Goal: Information Seeking & Learning: Learn about a topic

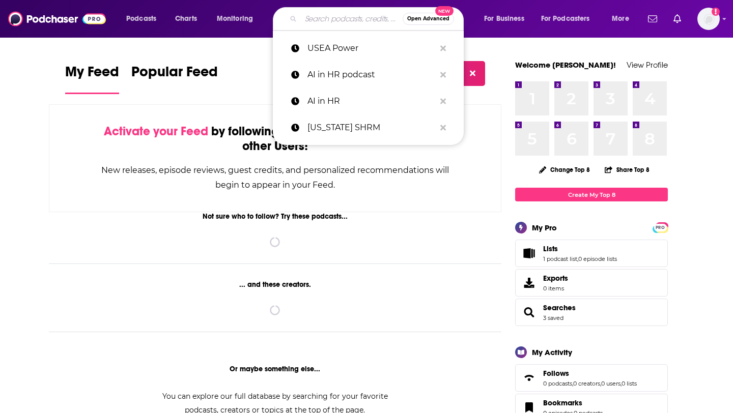
click at [314, 22] on input "Search podcasts, credits, & more..." at bounding box center [352, 19] width 102 height 16
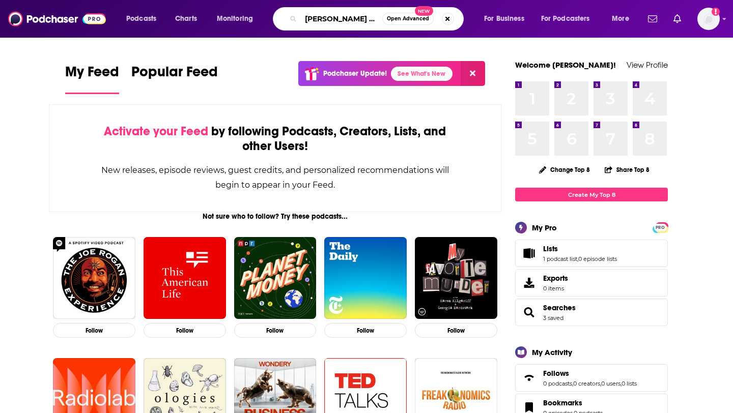
scroll to position [0, 1]
type input "[PERSON_NAME] show"
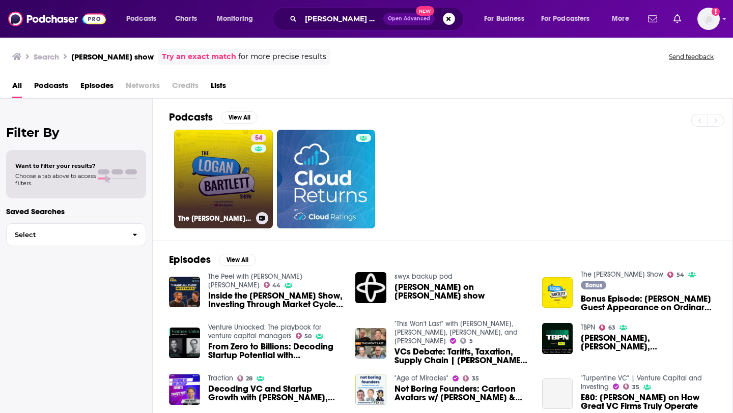
click at [231, 201] on link "54 The [PERSON_NAME] Show" at bounding box center [223, 179] width 99 height 99
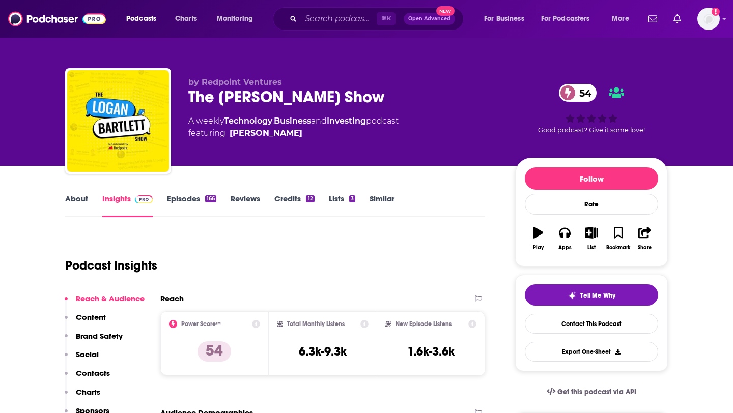
click at [200, 199] on link "Episodes 166" at bounding box center [191, 205] width 49 height 23
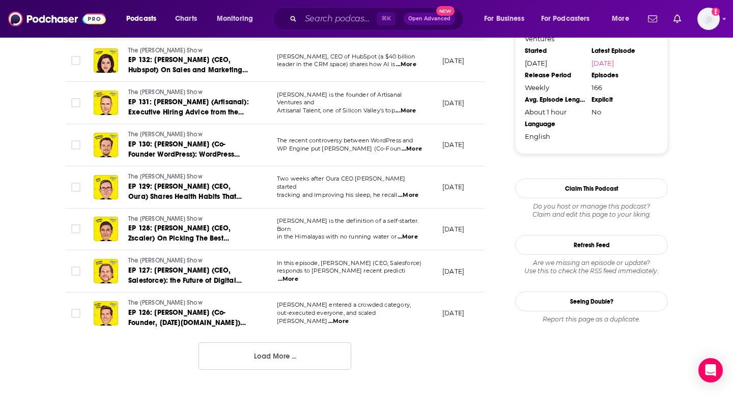
scroll to position [1028, 0]
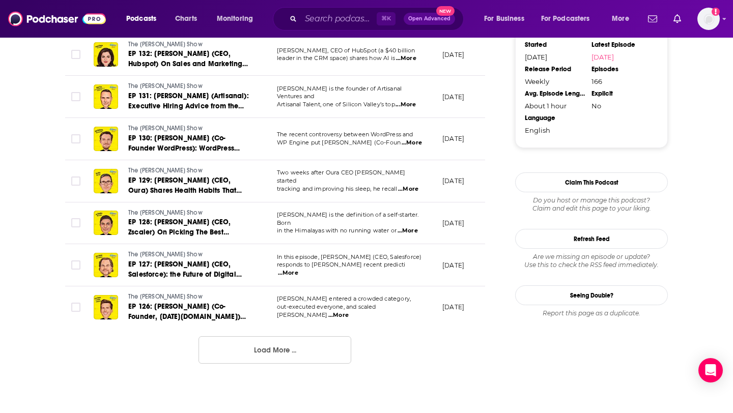
click at [306, 342] on button "Load More ..." at bounding box center [274, 349] width 153 height 27
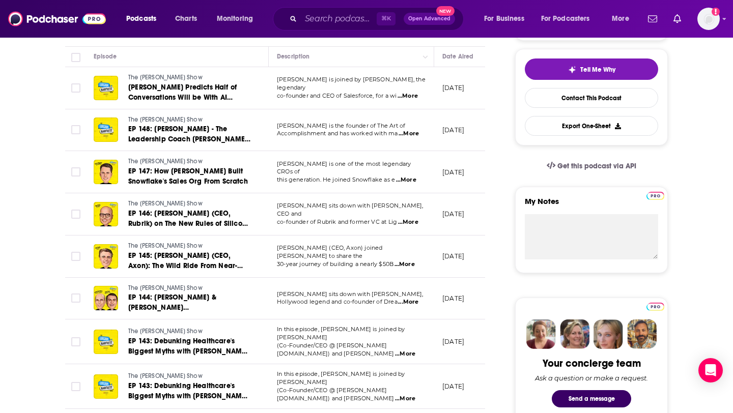
scroll to position [224, 0]
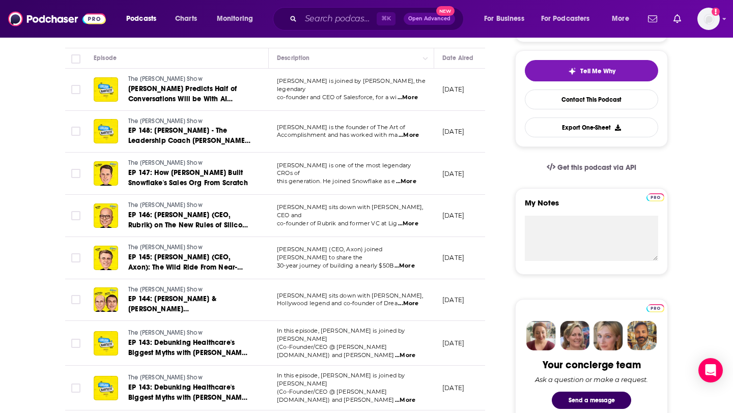
click at [407, 220] on span "...More" at bounding box center [408, 224] width 20 height 8
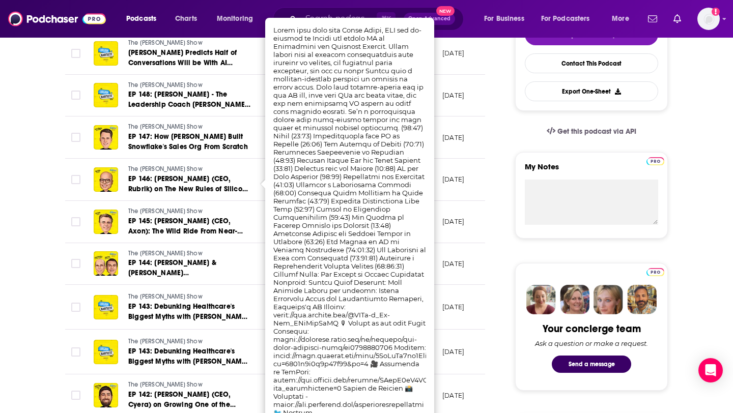
scroll to position [262, 0]
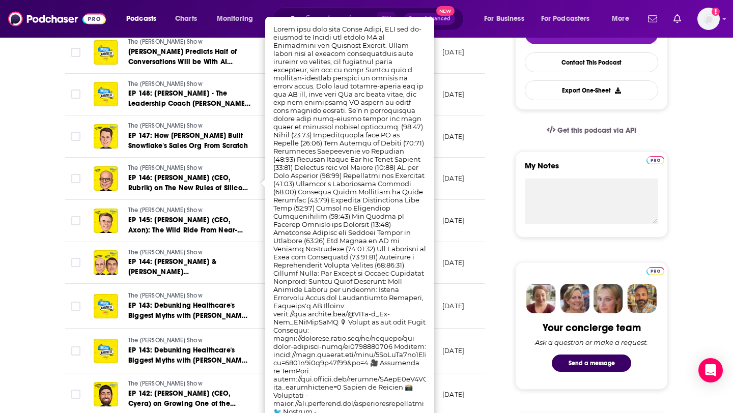
click at [464, 180] on p "[DATE]" at bounding box center [453, 178] width 22 height 9
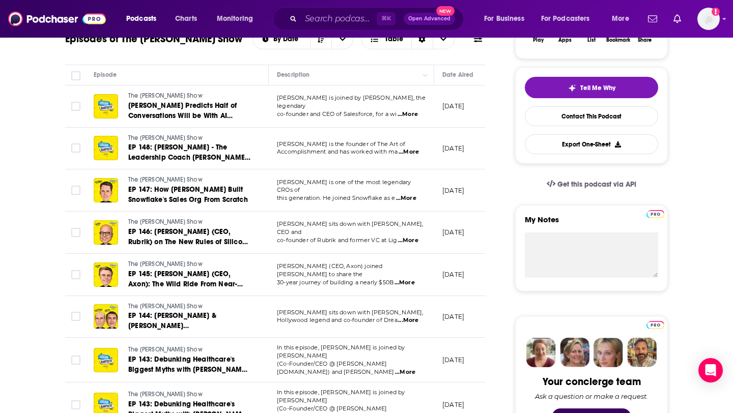
scroll to position [214, 0]
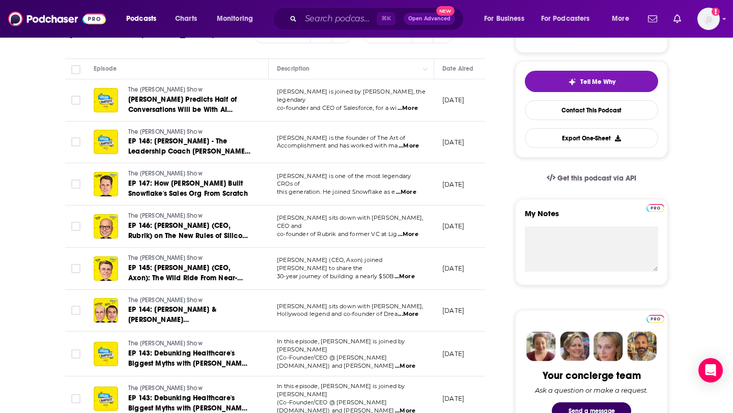
click at [415, 147] on span "...More" at bounding box center [408, 146] width 20 height 8
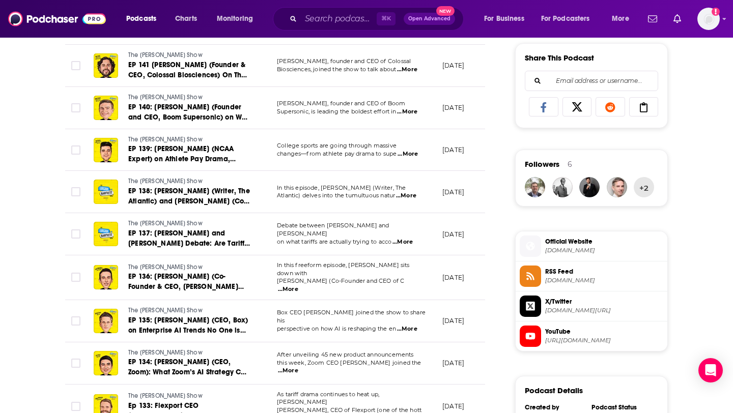
scroll to position [629, 0]
